Goal: Find specific page/section: Find specific page/section

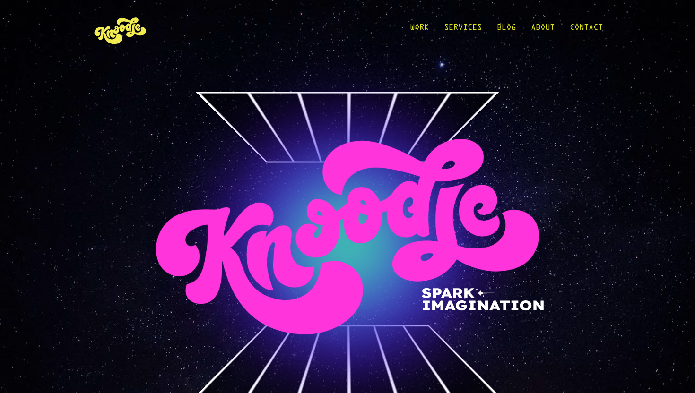
scroll to position [8, 0]
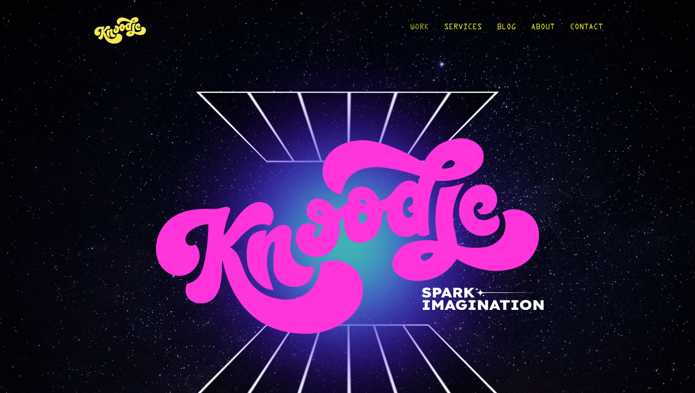
click at [423, 23] on link "Work" at bounding box center [419, 30] width 19 height 44
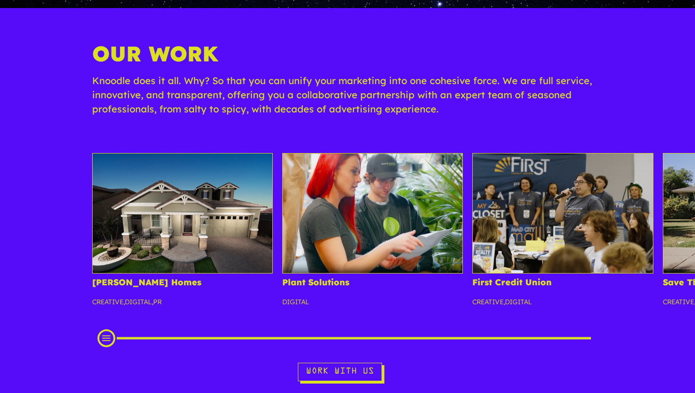
scroll to position [67, 0]
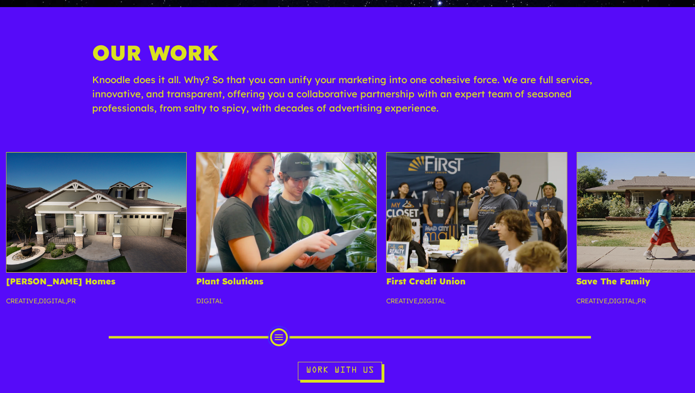
drag, startPoint x: 109, startPoint y: 338, endPoint x: 321, endPoint y: 335, distance: 212.2
click at [288, 335] on div "Scroll Projects" at bounding box center [279, 337] width 18 height 18
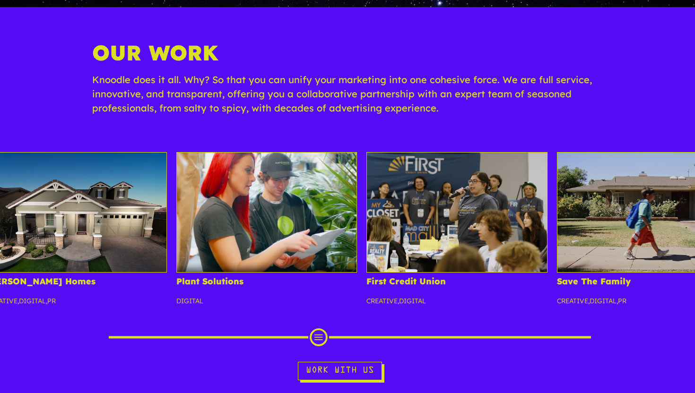
scroll to position [0, 0]
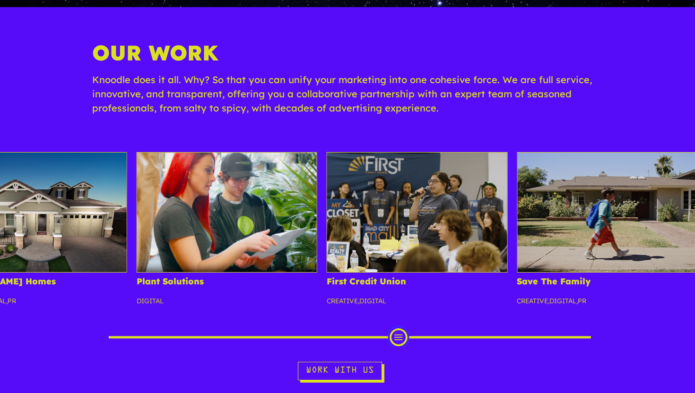
drag, startPoint x: 321, startPoint y: 335, endPoint x: 379, endPoint y: 353, distance: 60.4
click at [380, 353] on div "[PERSON_NAME] Homes Creative , Digital , PR Plant Solutions Digital First Credi…" at bounding box center [347, 266] width 695 height 228
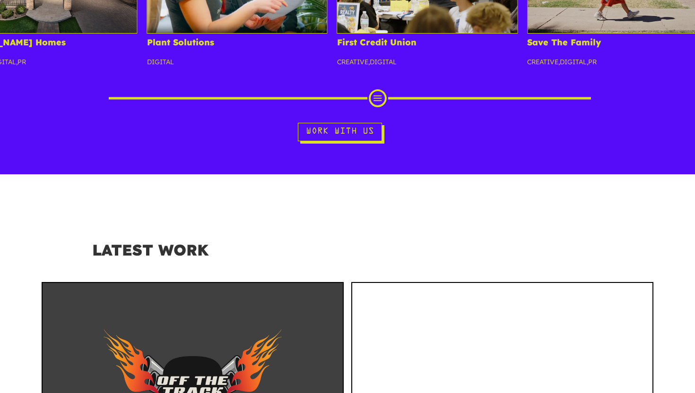
scroll to position [308, 0]
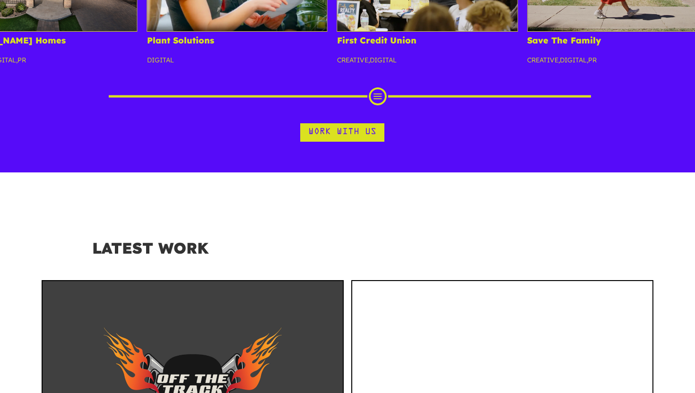
click at [351, 127] on link "Work With Us" at bounding box center [342, 132] width 84 height 18
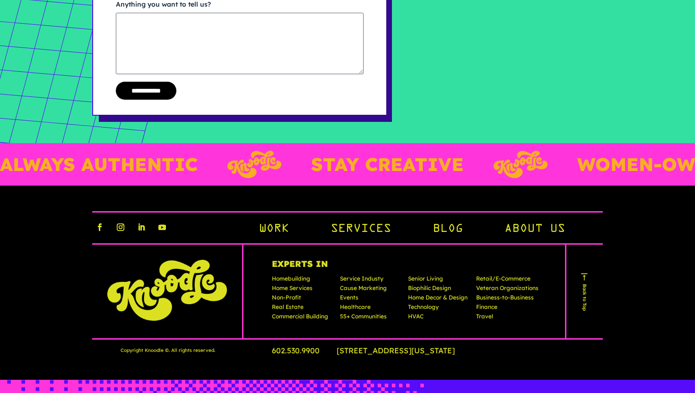
scroll to position [306, 0]
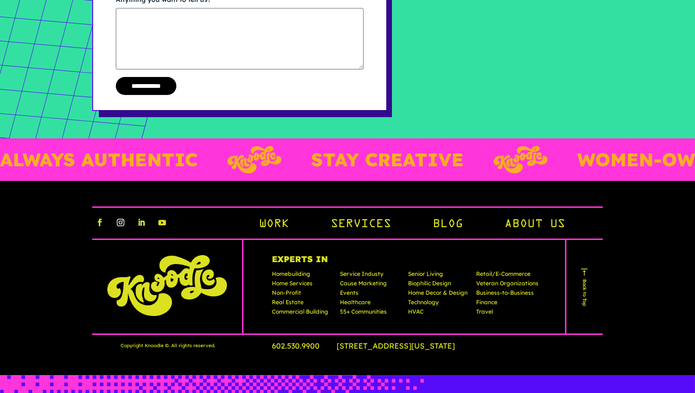
click at [122, 223] on link "Follow" at bounding box center [120, 222] width 15 height 15
